Goal: Transaction & Acquisition: Purchase product/service

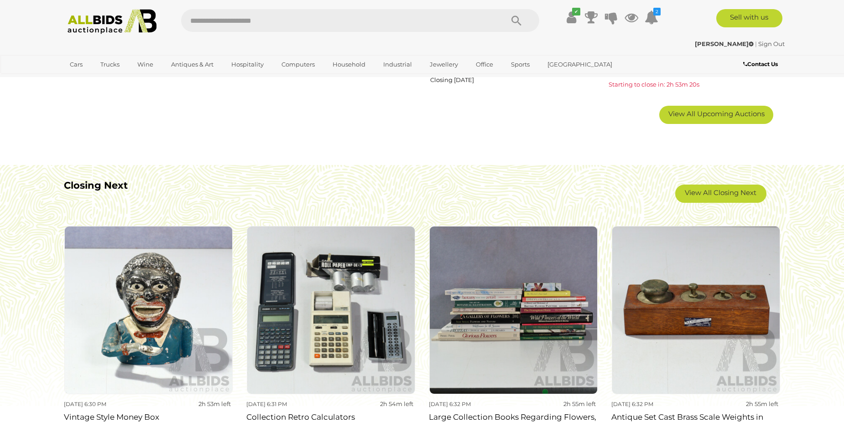
scroll to position [776, 0]
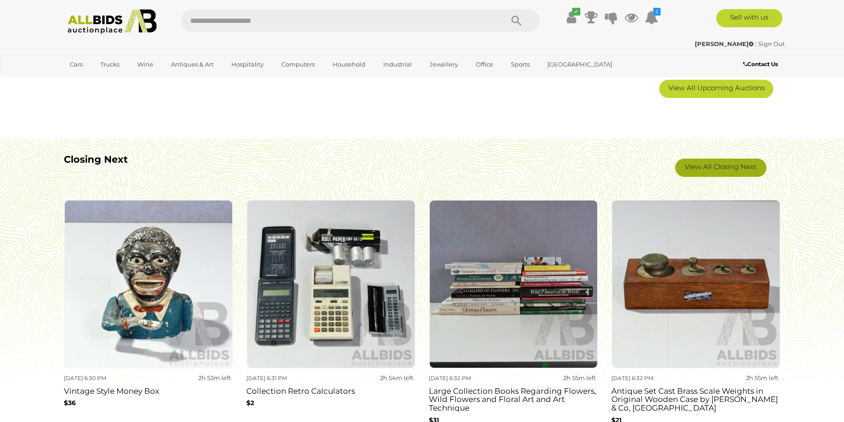
click at [718, 164] on link "View All Closing Next" at bounding box center [720, 168] width 91 height 18
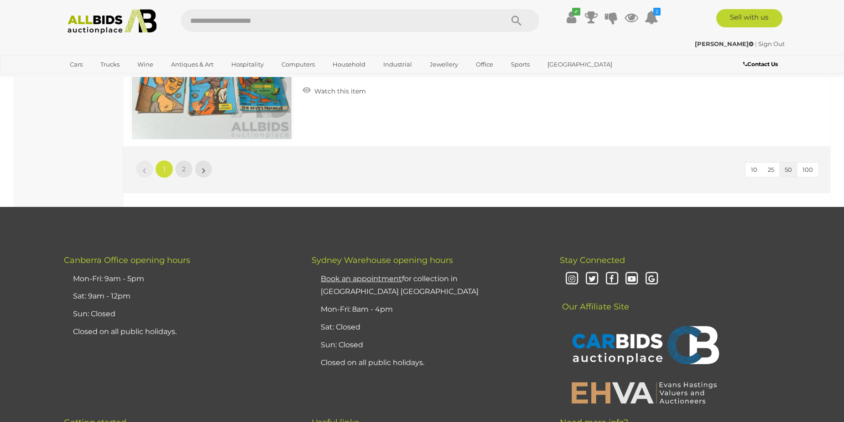
scroll to position [8759, 0]
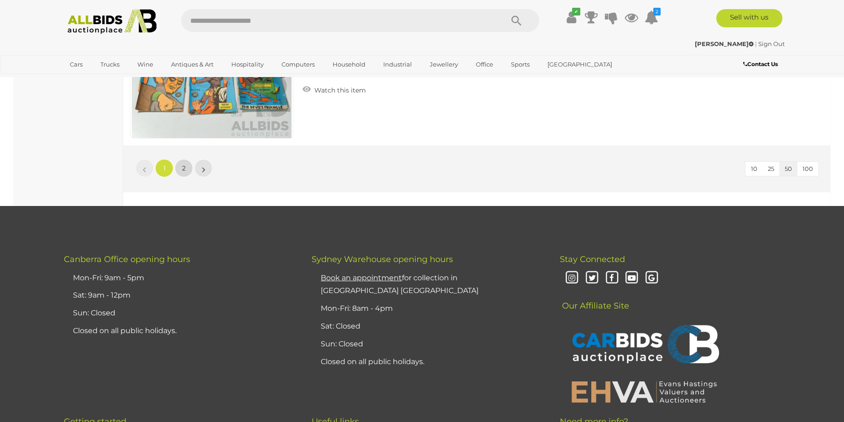
click at [183, 167] on span "2" at bounding box center [184, 168] width 4 height 8
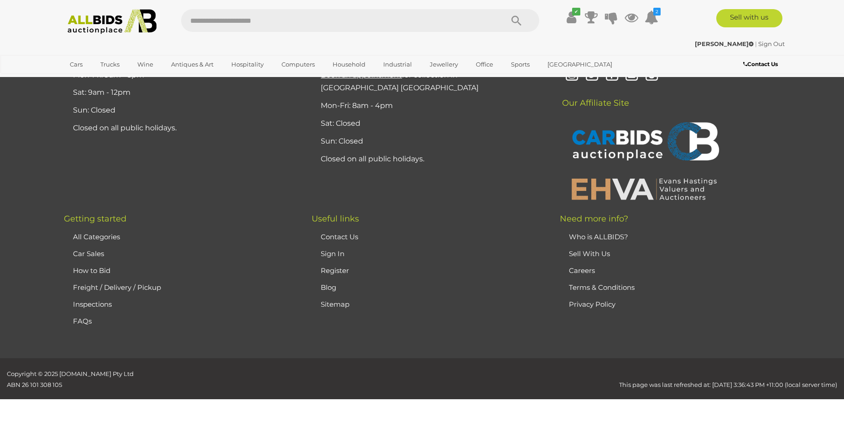
scroll to position [31, 0]
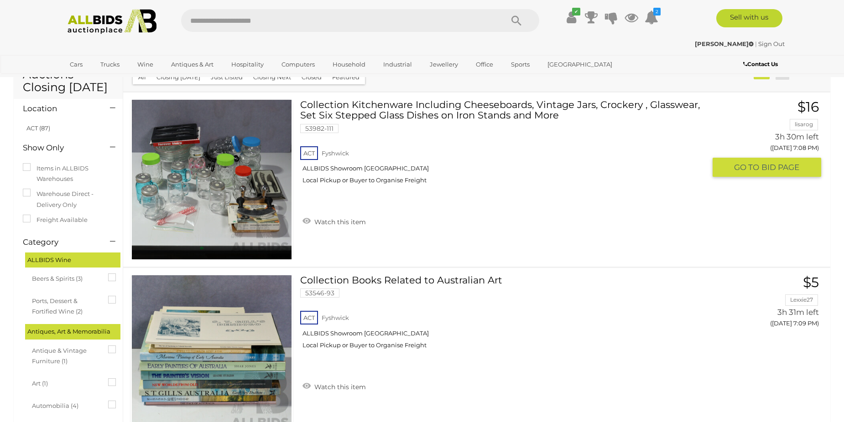
click at [231, 181] on img at bounding box center [212, 180] width 160 height 160
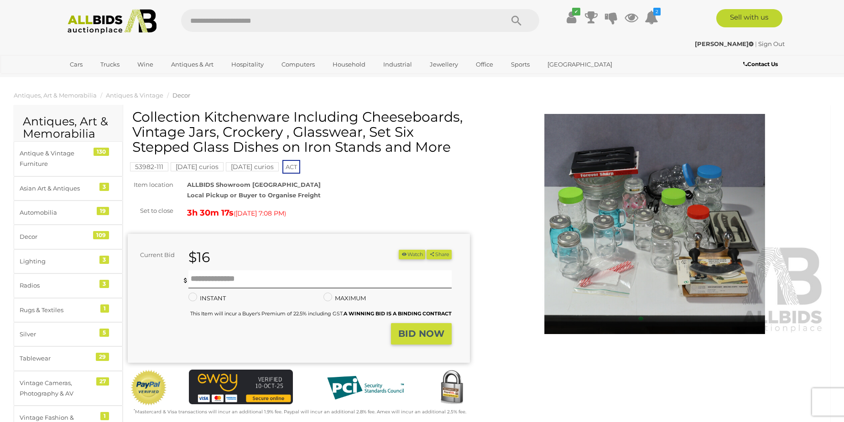
click at [709, 231] on img at bounding box center [655, 224] width 342 height 220
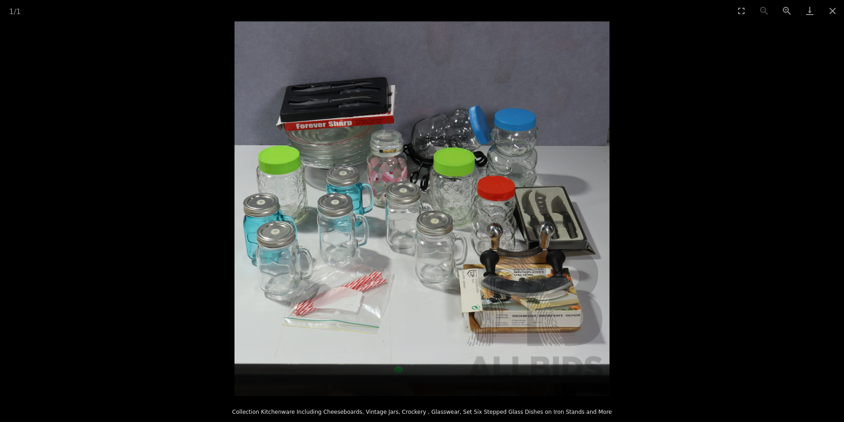
scroll to position [182, 0]
